Goal: Transaction & Acquisition: Purchase product/service

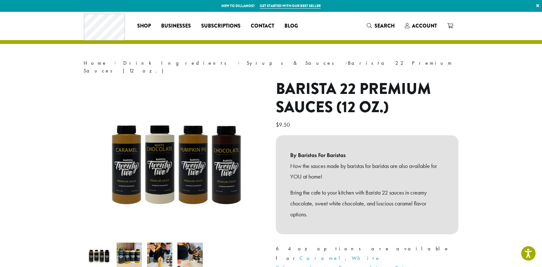
click at [163, 253] on img at bounding box center [159, 255] width 25 height 25
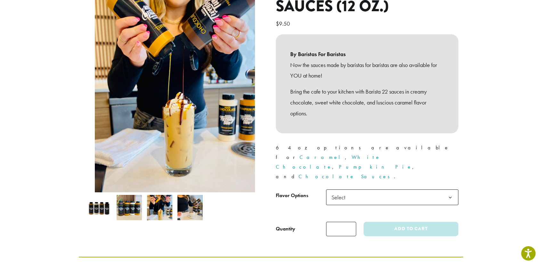
scroll to position [101, 0]
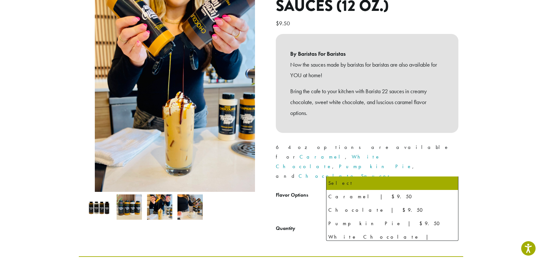
click at [357, 189] on span "Select" at bounding box center [392, 197] width 132 height 16
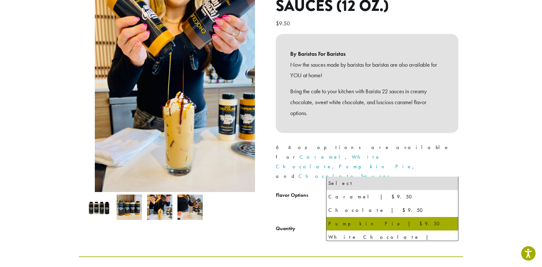
select select "**********"
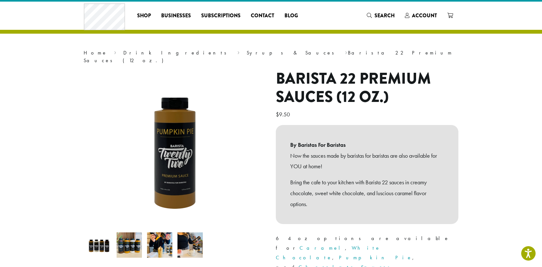
scroll to position [0, 0]
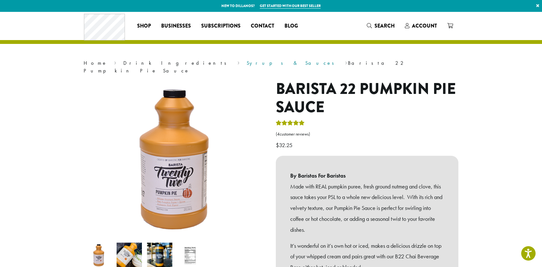
scroll to position [31, 0]
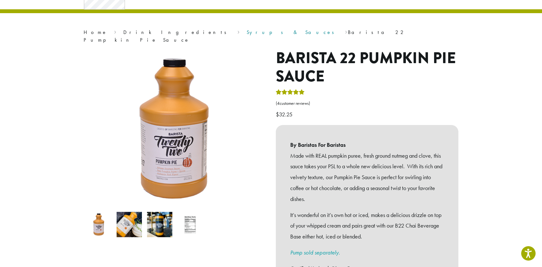
click at [247, 34] on link "Syrups & Sauces" at bounding box center [293, 32] width 92 height 7
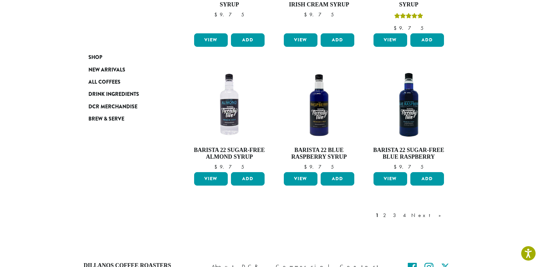
scroll to position [567, 0]
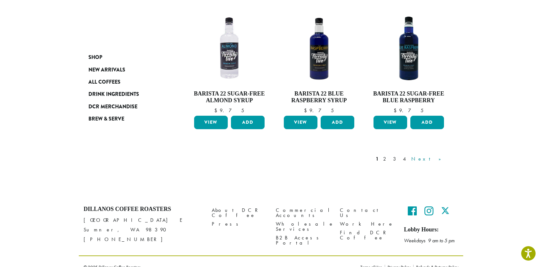
click at [444, 155] on link "Next »" at bounding box center [428, 159] width 37 height 8
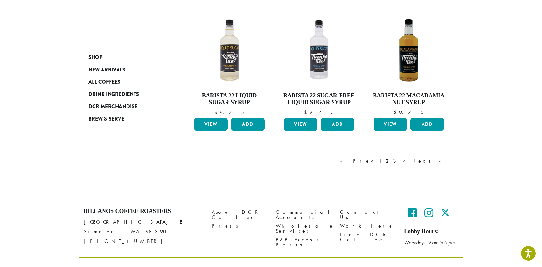
scroll to position [554, 0]
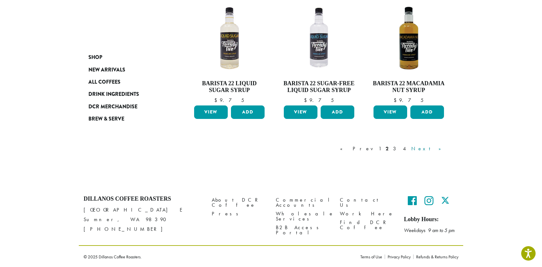
click at [442, 149] on link "Next »" at bounding box center [428, 149] width 37 height 8
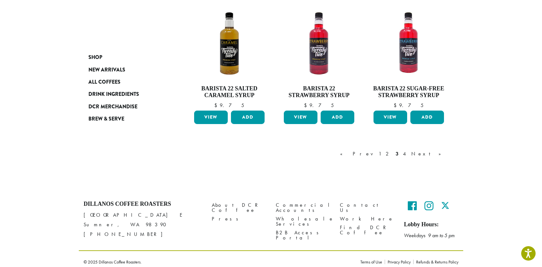
scroll to position [537, 0]
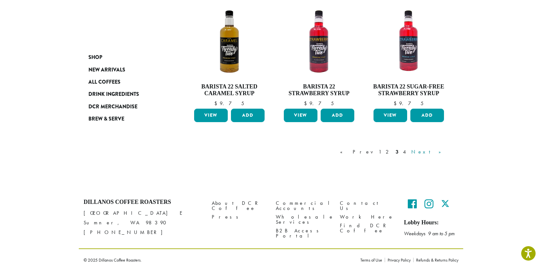
click at [441, 150] on link "Next »" at bounding box center [428, 152] width 37 height 8
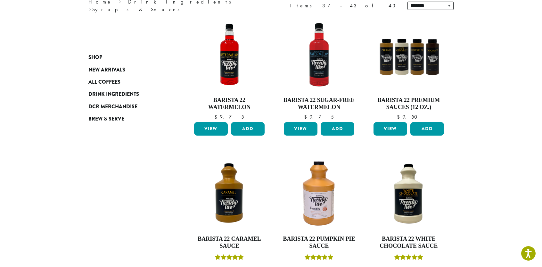
scroll to position [93, 0]
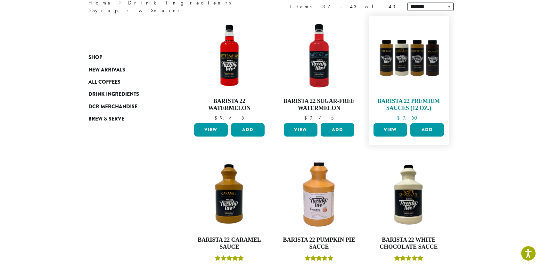
click at [421, 108] on h4 "Barista 22 Premium Sauces (12 oz.)" at bounding box center [409, 105] width 74 height 14
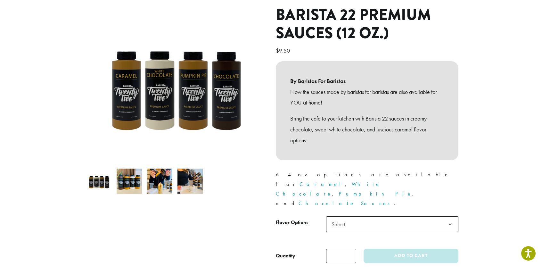
scroll to position [74, 0]
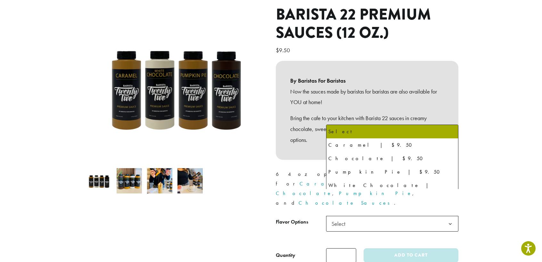
click at [385, 216] on span "Select" at bounding box center [392, 224] width 132 height 16
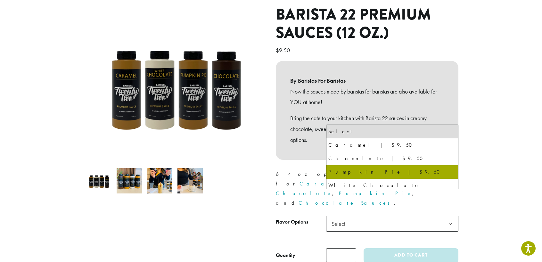
select select "**********"
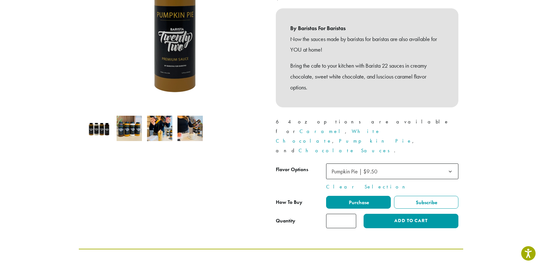
scroll to position [132, 0]
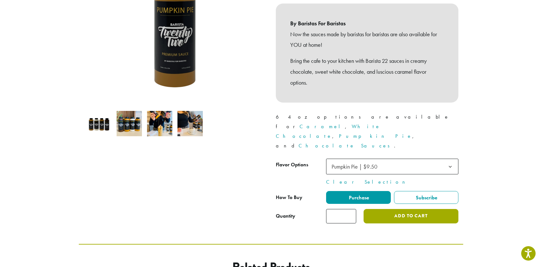
click at [391, 209] on button "Add to cart" at bounding box center [411, 216] width 95 height 14
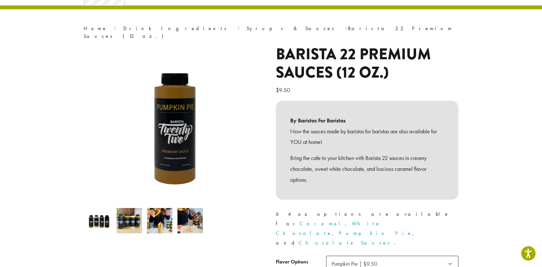
scroll to position [33, 0]
